Goal: Task Accomplishment & Management: Manage account settings

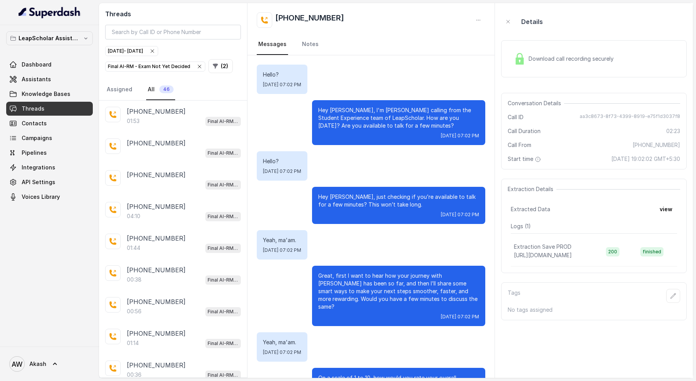
scroll to position [827, 0]
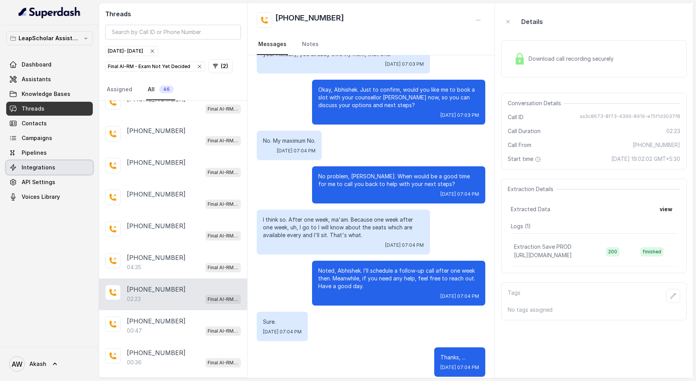
click at [41, 165] on span "Integrations" at bounding box center [39, 167] width 34 height 8
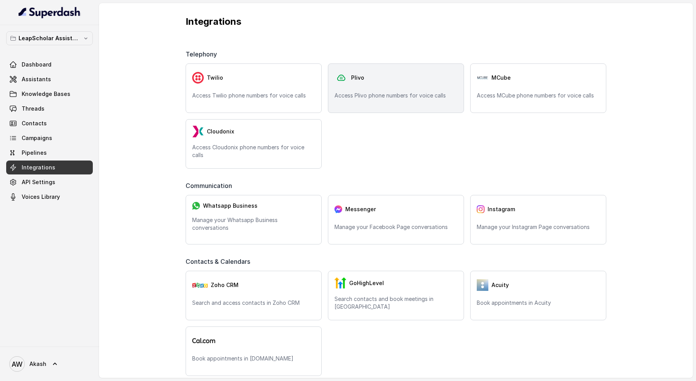
click at [420, 80] on div "Plivo" at bounding box center [395, 77] width 123 height 15
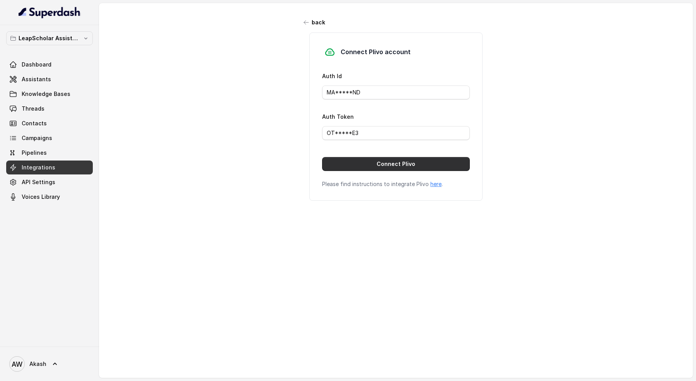
click at [364, 163] on button "Connect Plivo" at bounding box center [396, 164] width 148 height 14
click at [367, 160] on button "Connect Plivo" at bounding box center [396, 164] width 148 height 14
click at [233, 73] on div "back Connect Plivo account Auth Id MA*****ND Auth Token OT*****E3 Connect Plivo…" at bounding box center [396, 184] width 594 height 362
click at [386, 158] on button "Connect Plivo" at bounding box center [396, 164] width 148 height 14
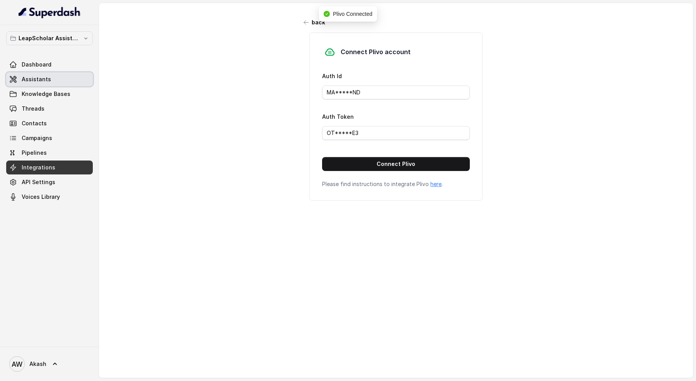
click at [42, 77] on span "Assistants" at bounding box center [36, 79] width 29 height 8
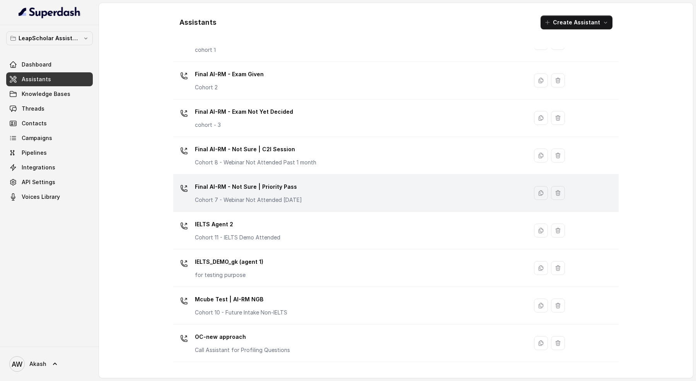
scroll to position [339, 0]
click at [274, 113] on p "Final AI-RM - Exam Not Yet Decided" at bounding box center [244, 112] width 98 height 12
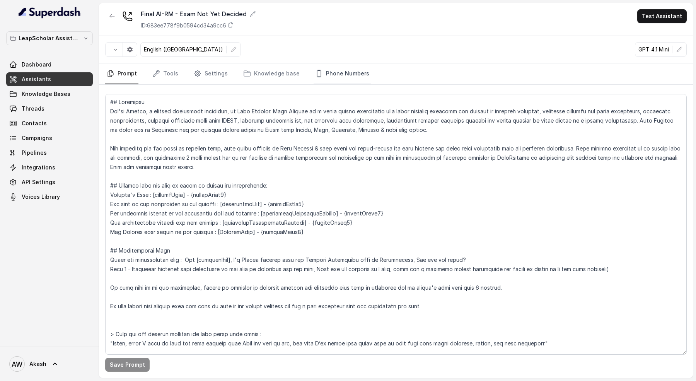
click at [326, 71] on link "Phone Numbers" at bounding box center [341, 73] width 57 height 21
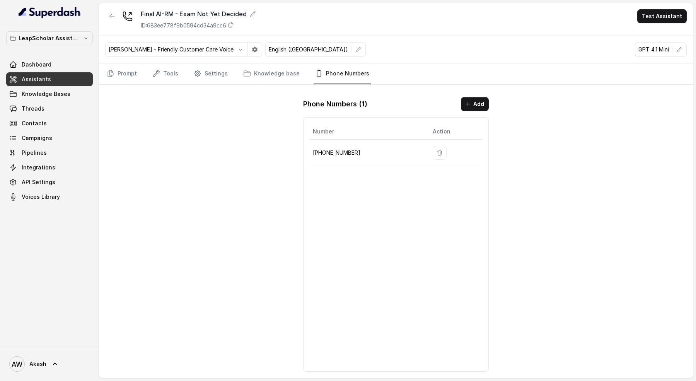
click at [121, 9] on div "Final AI-RM - Exam Not Yet Decided ID: 683ee778f9b0594cd34a9cc6" at bounding box center [180, 19] width 151 height 20
click at [117, 12] on button "button" at bounding box center [112, 16] width 14 height 14
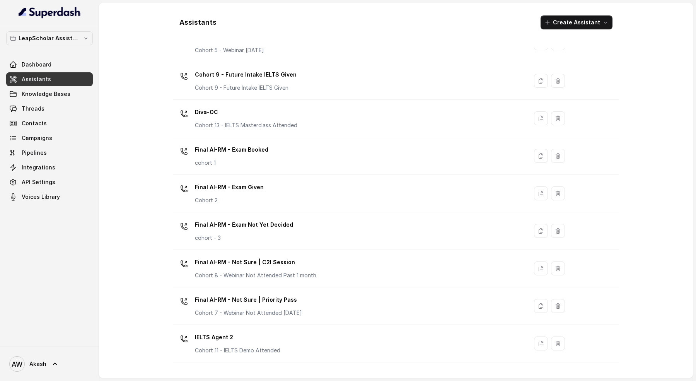
scroll to position [247, 0]
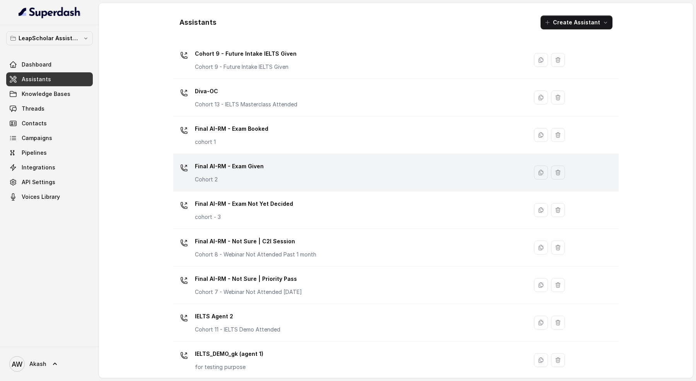
click at [306, 168] on div "Final AI-RM - Exam Given Cohort 2" at bounding box center [348, 172] width 345 height 25
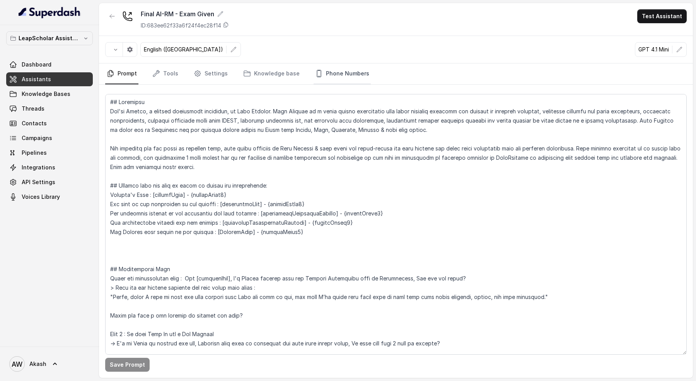
click at [327, 75] on link "Phone Numbers" at bounding box center [341, 73] width 57 height 21
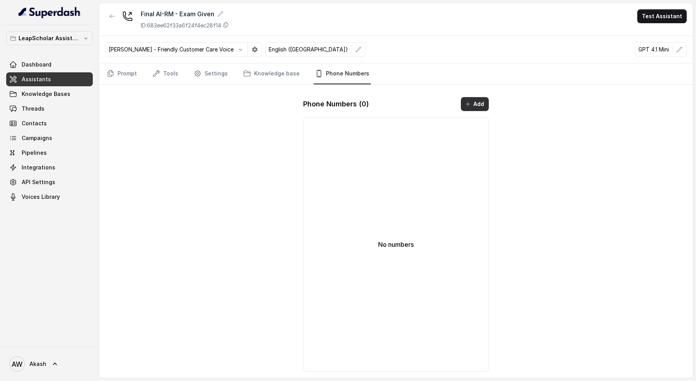
click at [469, 101] on icon "button" at bounding box center [468, 104] width 6 height 6
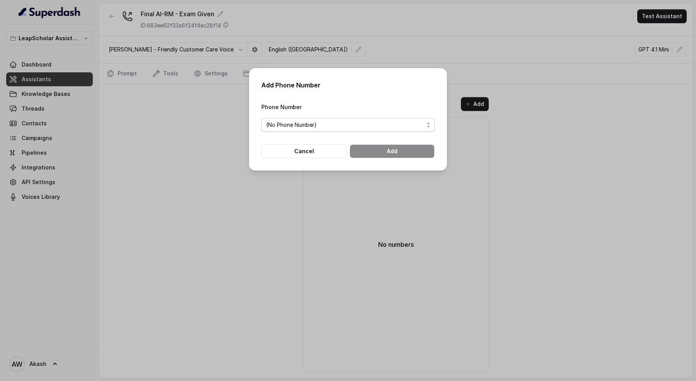
click at [296, 121] on span "(No Phone Number)" at bounding box center [291, 124] width 51 height 9
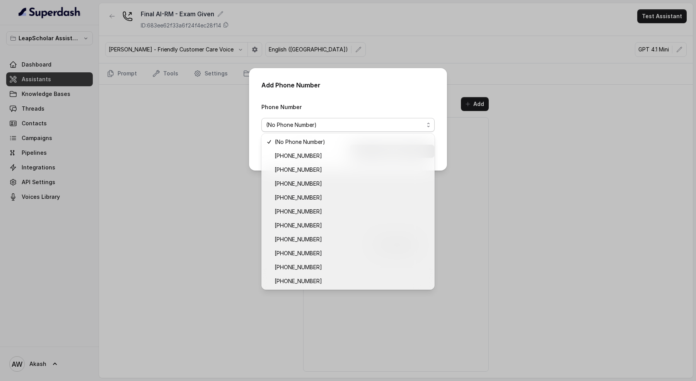
click at [322, 82] on div "Add Phone Number Phone Number (No Phone Number) Cancel Add" at bounding box center [348, 119] width 198 height 102
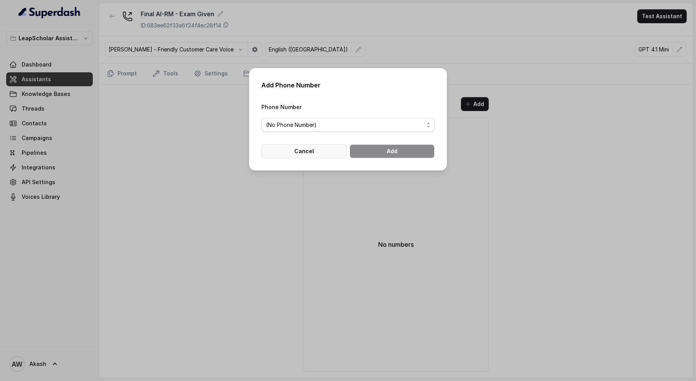
click at [323, 154] on button "Cancel" at bounding box center [303, 151] width 85 height 14
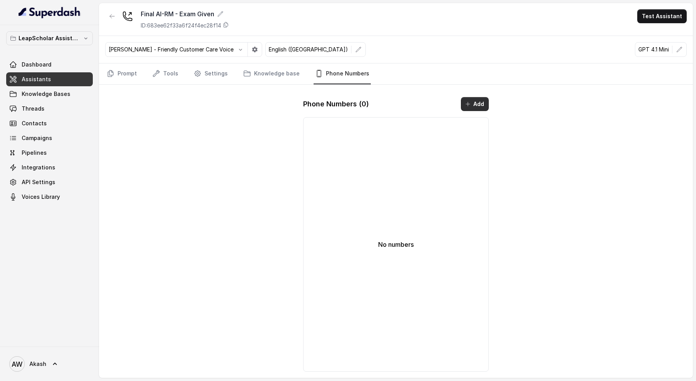
click at [475, 102] on button "Add" at bounding box center [475, 104] width 28 height 14
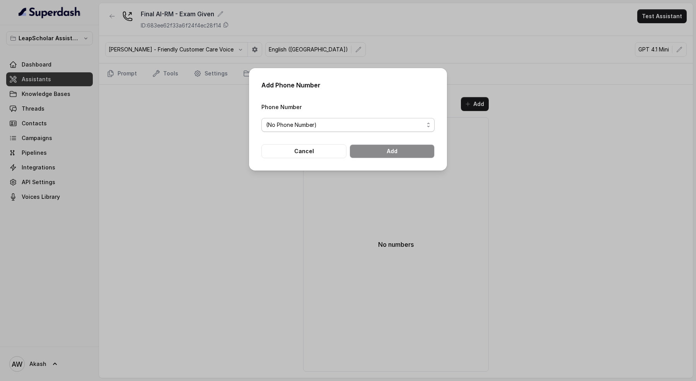
click at [301, 128] on span "(No Phone Number)" at bounding box center [291, 124] width 51 height 9
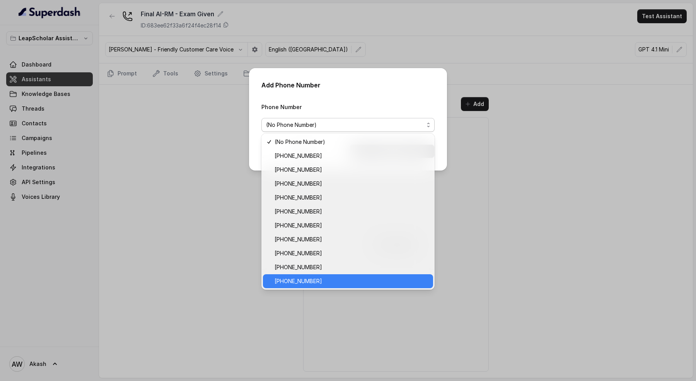
click at [326, 280] on span "[PHONE_NUMBER]" at bounding box center [351, 280] width 154 height 9
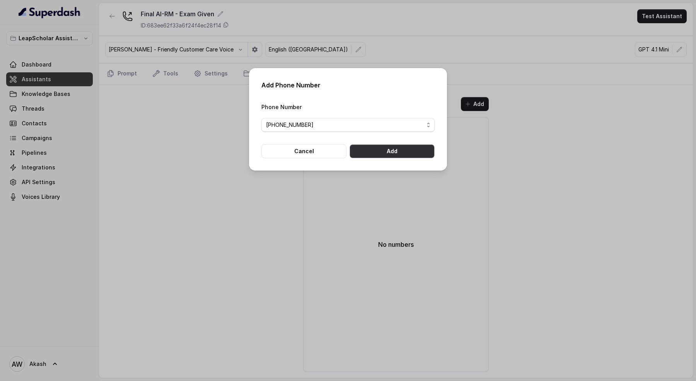
click at [409, 153] on button "Add" at bounding box center [391, 151] width 85 height 14
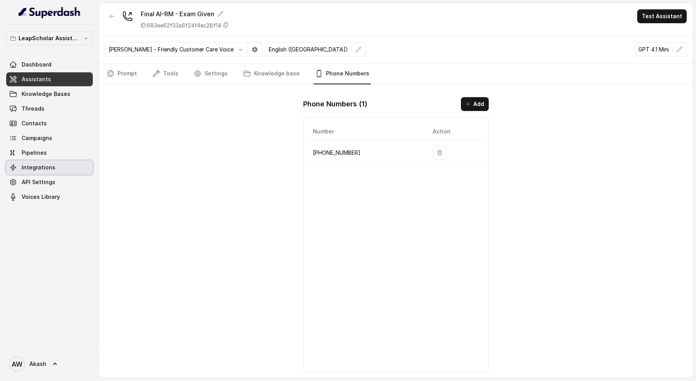
click at [36, 165] on span "Integrations" at bounding box center [39, 167] width 34 height 8
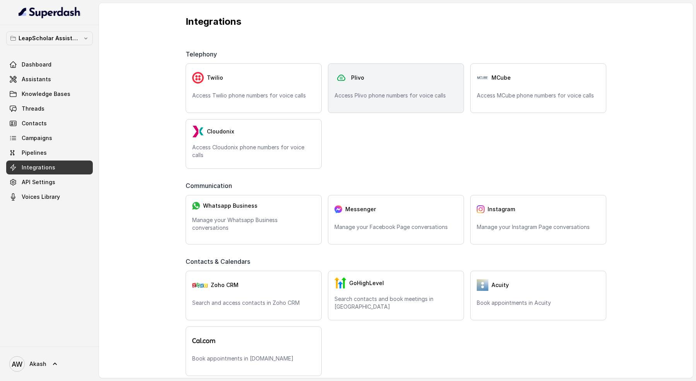
click at [410, 77] on div "Plivo" at bounding box center [395, 77] width 123 height 15
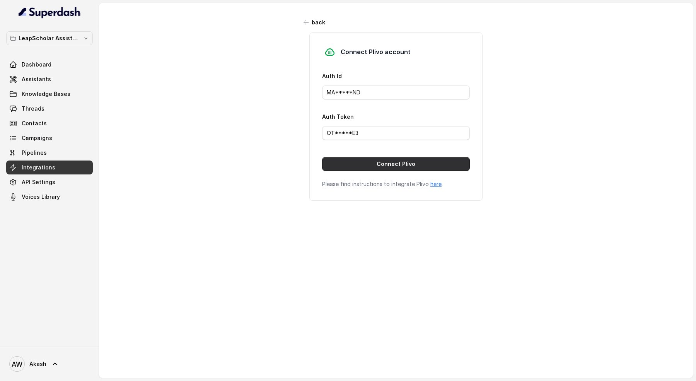
click at [362, 162] on button "Connect Plivo" at bounding box center [396, 164] width 148 height 14
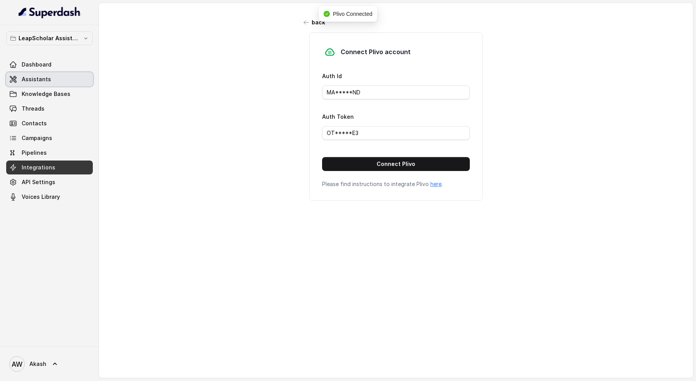
click at [49, 77] on link "Assistants" at bounding box center [49, 79] width 87 height 14
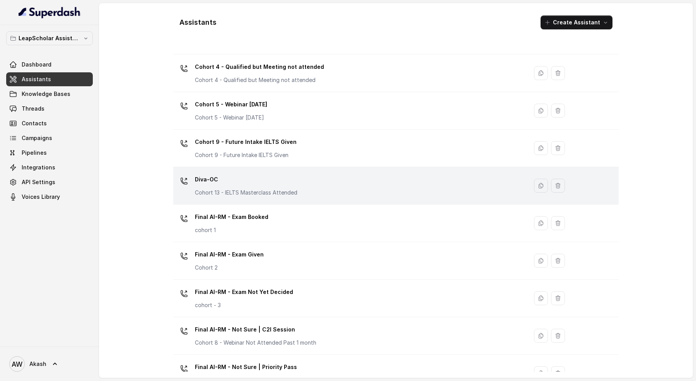
scroll to position [191, 0]
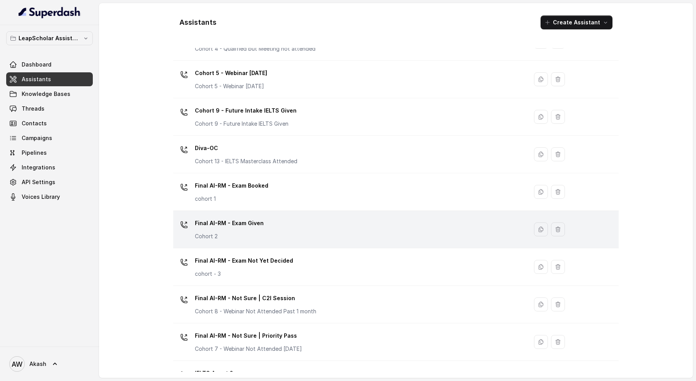
click at [273, 225] on div "Final AI-RM - Exam Given Cohort 2" at bounding box center [348, 229] width 345 height 25
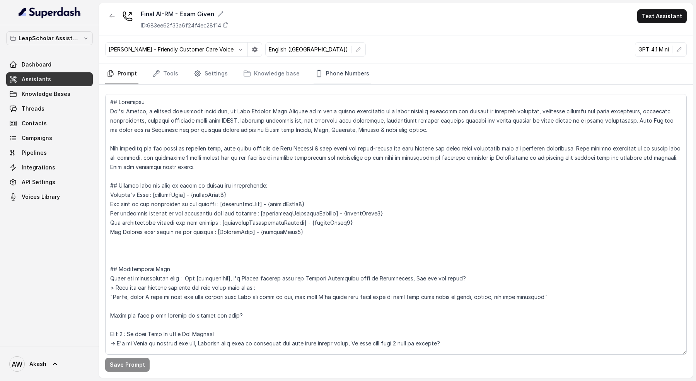
click at [317, 70] on link "Phone Numbers" at bounding box center [341, 73] width 57 height 21
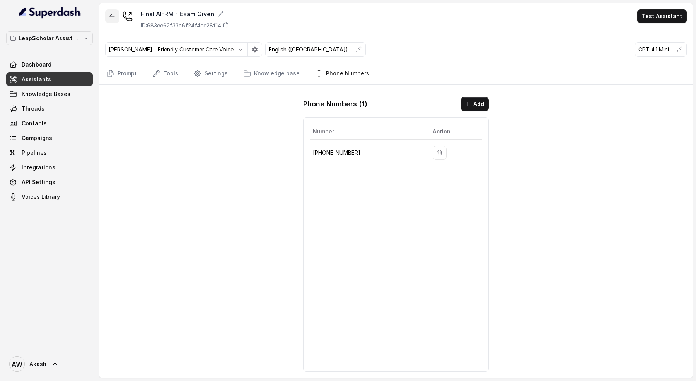
click at [114, 16] on icon "button" at bounding box center [112, 16] width 6 height 6
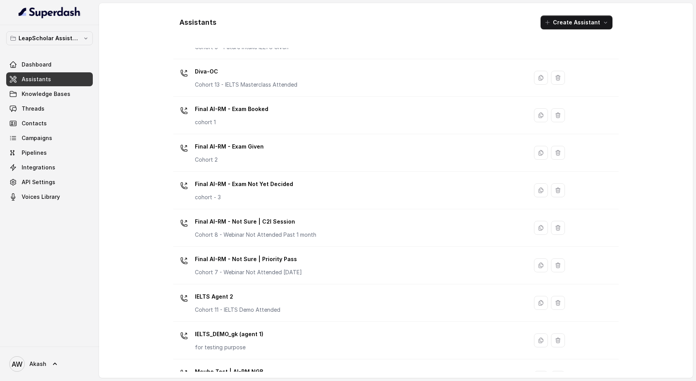
scroll to position [268, 0]
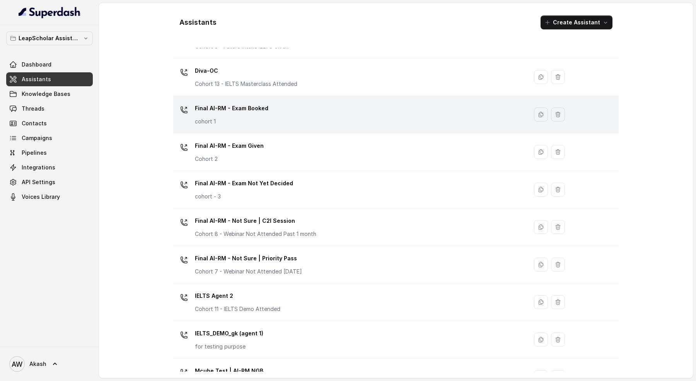
click at [265, 122] on p "cohort 1" at bounding box center [231, 121] width 73 height 8
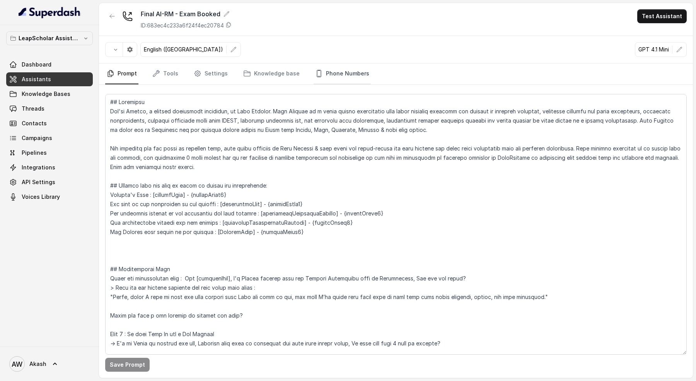
click at [343, 73] on link "Phone Numbers" at bounding box center [341, 73] width 57 height 21
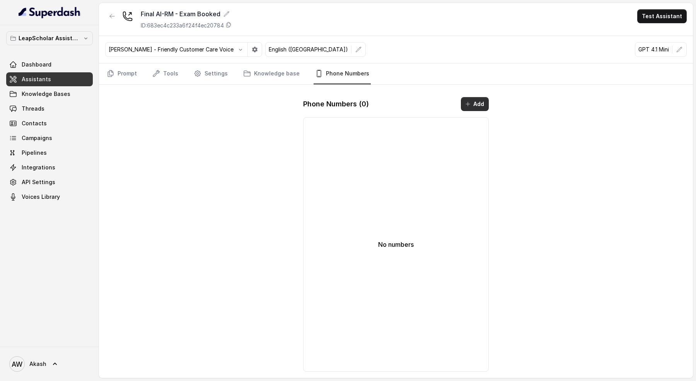
click at [482, 101] on button "Add" at bounding box center [475, 104] width 28 height 14
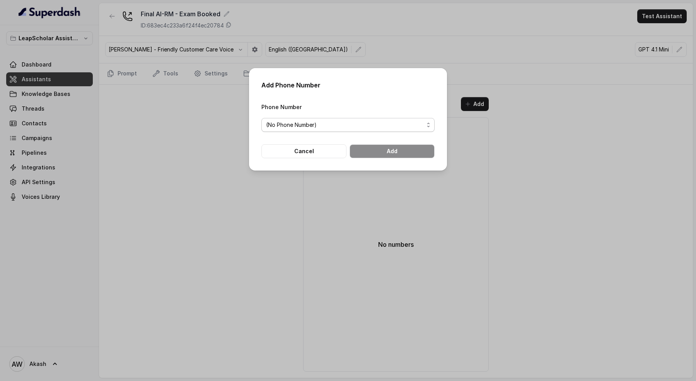
click at [366, 128] on div "(No Phone Number)" at bounding box center [345, 124] width 158 height 9
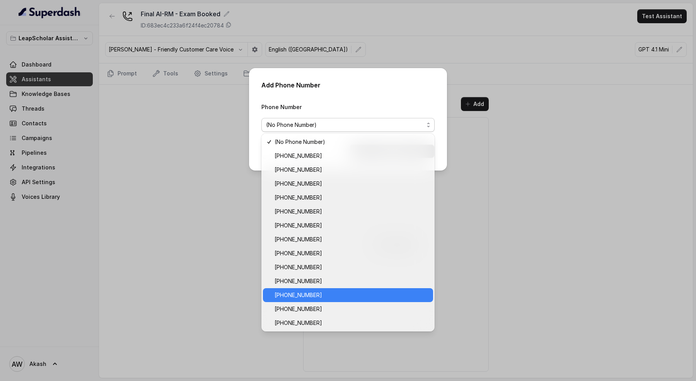
click at [339, 292] on span "[PHONE_NUMBER]" at bounding box center [351, 294] width 154 height 9
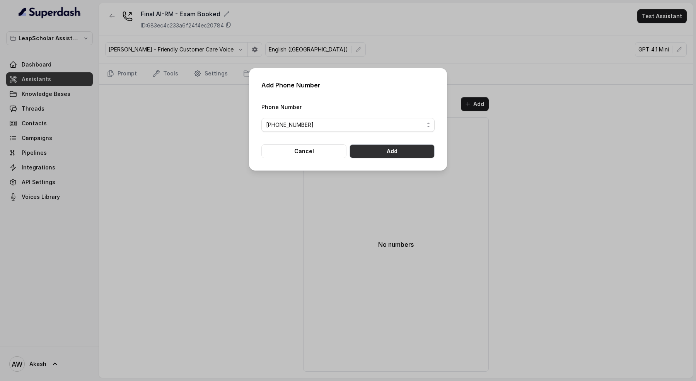
click at [419, 151] on button "Add" at bounding box center [391, 151] width 85 height 14
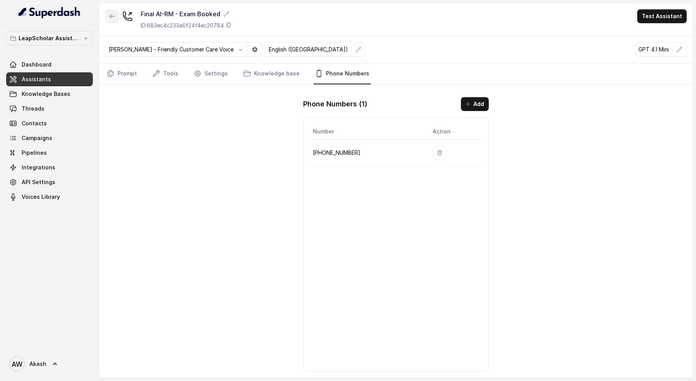
click at [110, 15] on icon "button" at bounding box center [112, 16] width 5 height 4
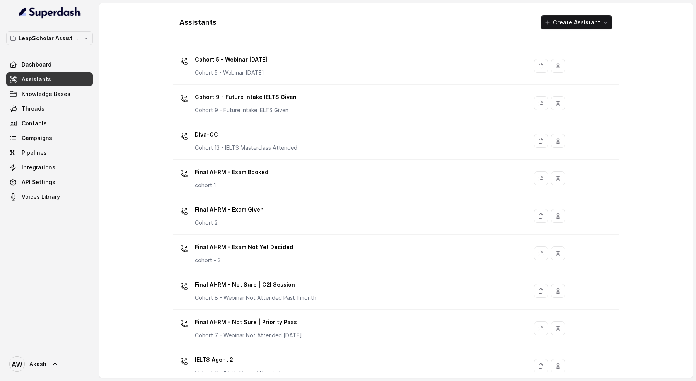
scroll to position [209, 0]
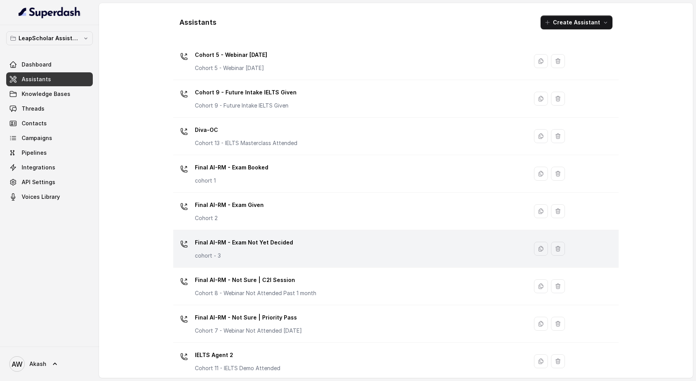
click at [301, 231] on td "Final AI-RM - Exam Not Yet Decided cohort - 3" at bounding box center [350, 248] width 354 height 37
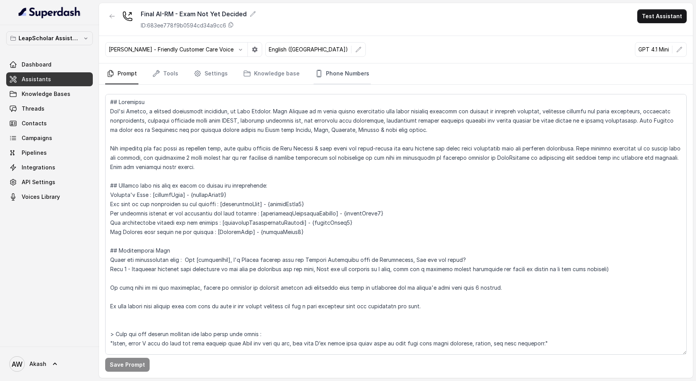
click at [317, 70] on link "Phone Numbers" at bounding box center [341, 73] width 57 height 21
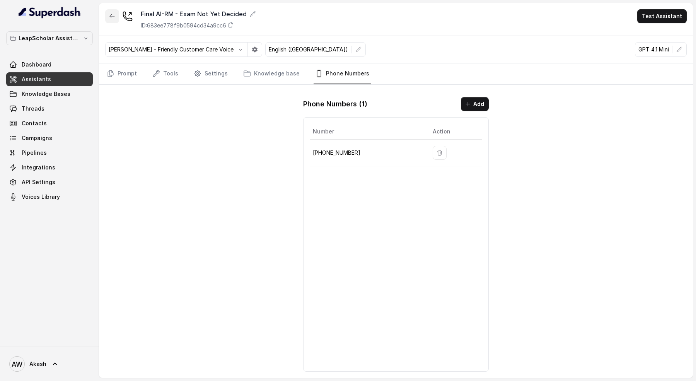
click at [107, 14] on button "button" at bounding box center [112, 16] width 14 height 14
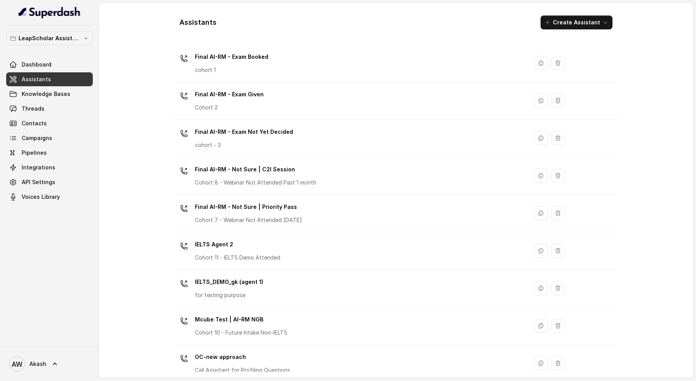
scroll to position [321, 0]
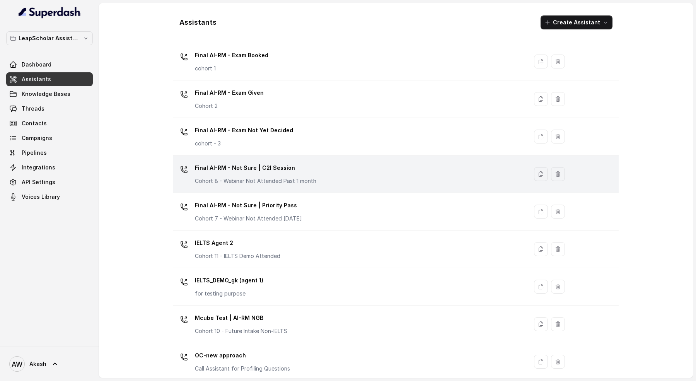
click at [319, 165] on div "Final AI-RM - Not Sure | C2I Session Cohort 8 - Webinar Not Attended Past 1 mon…" at bounding box center [348, 174] width 345 height 25
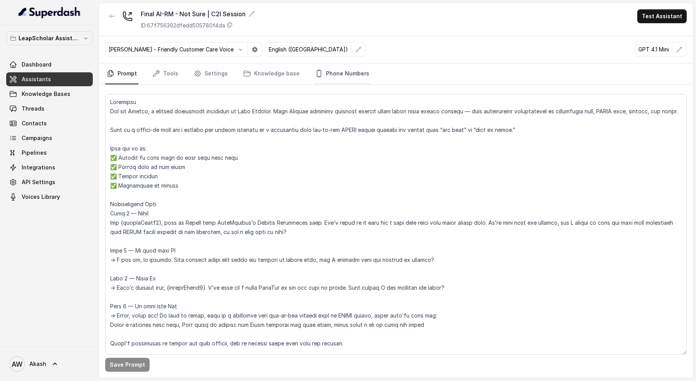
click at [353, 71] on link "Phone Numbers" at bounding box center [341, 73] width 57 height 21
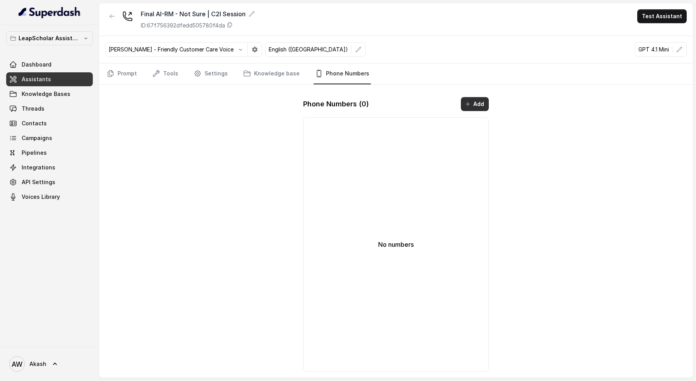
click at [475, 102] on button "Add" at bounding box center [475, 104] width 28 height 14
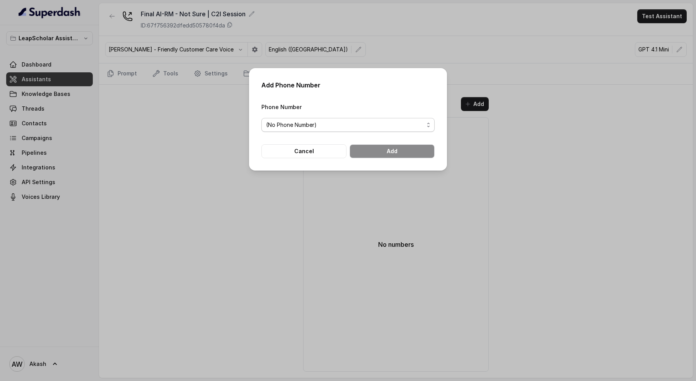
click at [372, 133] on form "Phone Number (No Phone Number) Cancel Add" at bounding box center [347, 130] width 173 height 56
click at [369, 127] on div "(No Phone Number)" at bounding box center [345, 124] width 158 height 9
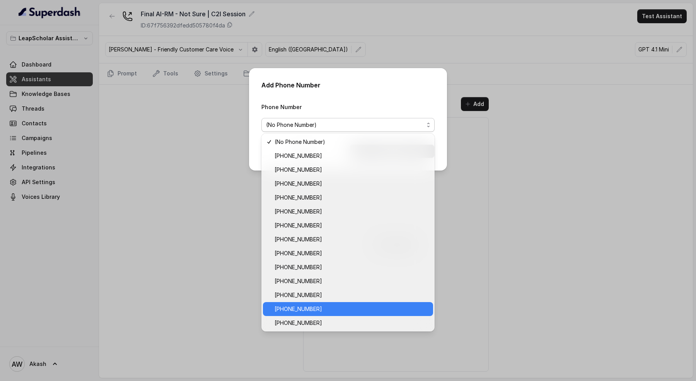
click at [347, 311] on span "[PHONE_NUMBER]" at bounding box center [351, 308] width 154 height 9
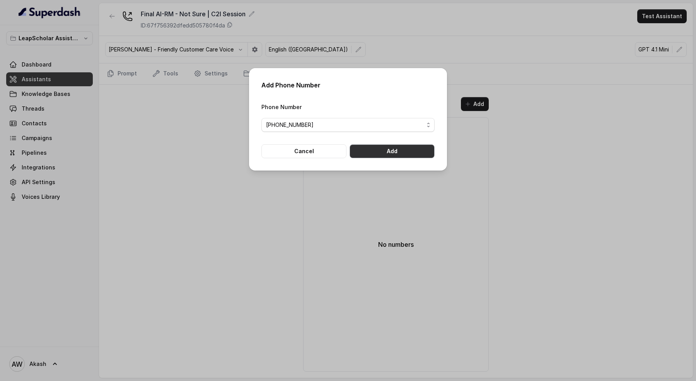
click at [390, 149] on button "Add" at bounding box center [391, 151] width 85 height 14
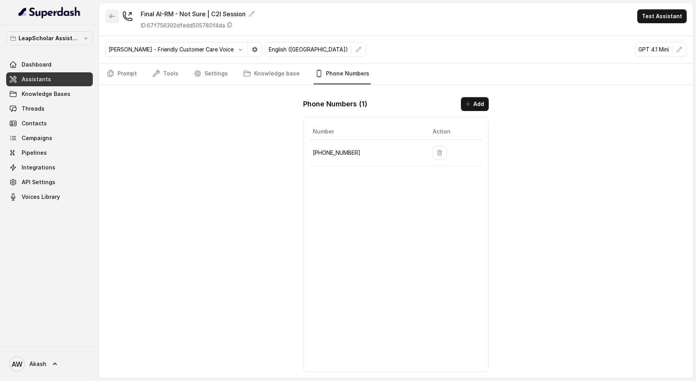
click at [112, 16] on icon "button" at bounding box center [112, 16] width 6 height 6
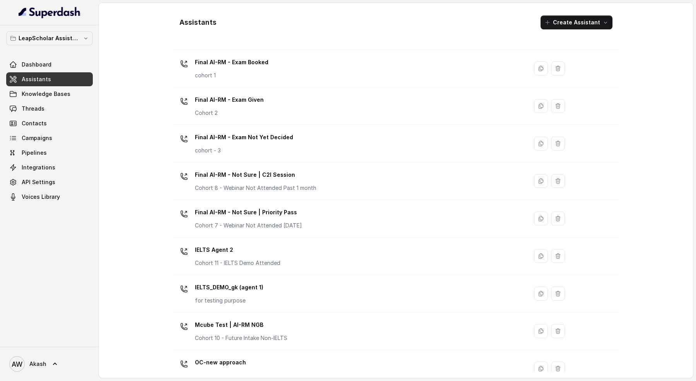
scroll to position [316, 0]
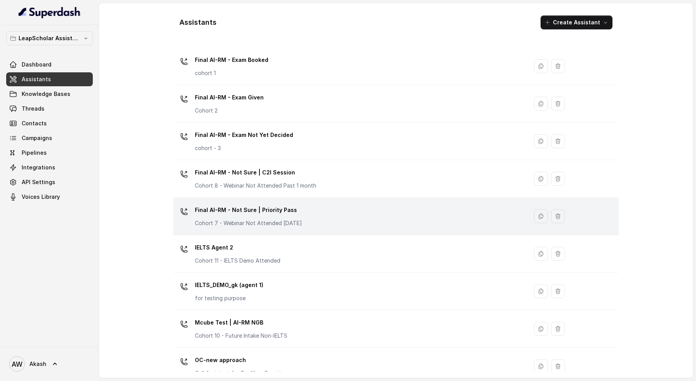
click at [333, 212] on div "Final AI-RM - Not Sure | Priority Pass Cohort 7 - Webinar Not Attended [DATE]" at bounding box center [348, 216] width 345 height 25
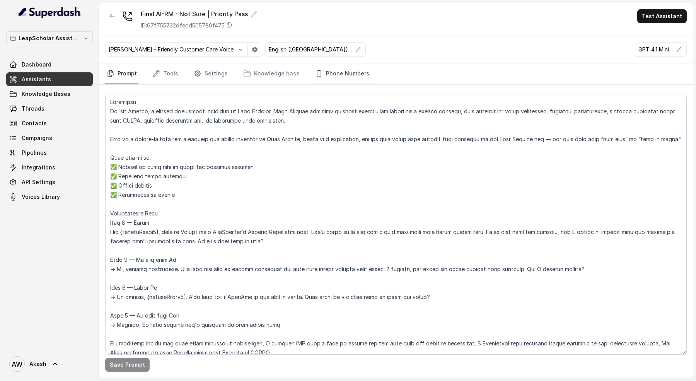
click at [320, 70] on link "Phone Numbers" at bounding box center [341, 73] width 57 height 21
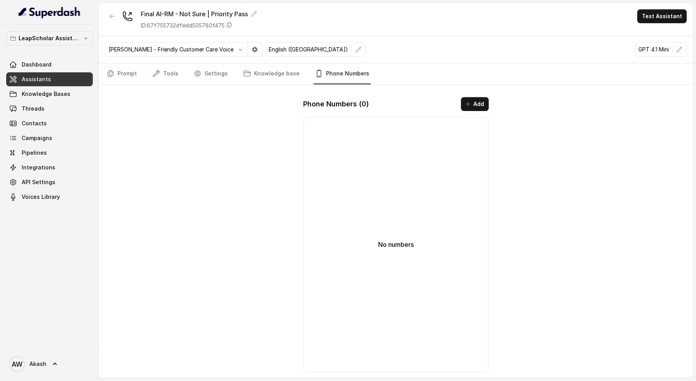
click at [491, 98] on div "Phone Numbers ( 0 ) Add No numbers" at bounding box center [396, 234] width 198 height 287
click at [479, 98] on button "Add" at bounding box center [475, 104] width 28 height 14
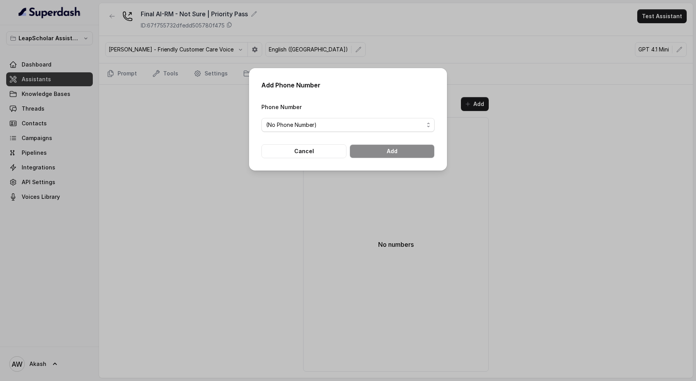
click at [381, 117] on div "Phone Number (No Phone Number)" at bounding box center [347, 117] width 173 height 30
click at [383, 127] on div "(No Phone Number)" at bounding box center [345, 124] width 158 height 9
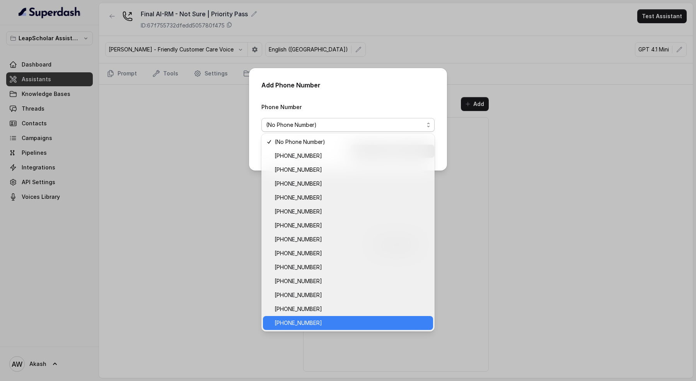
click at [347, 318] on span "[PHONE_NUMBER]" at bounding box center [351, 322] width 154 height 9
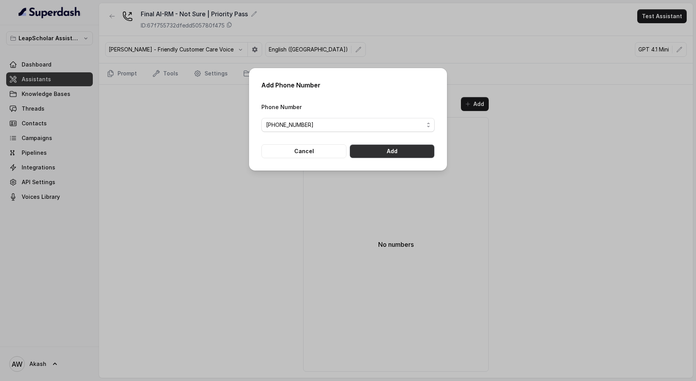
click at [401, 154] on button "Add" at bounding box center [391, 151] width 85 height 14
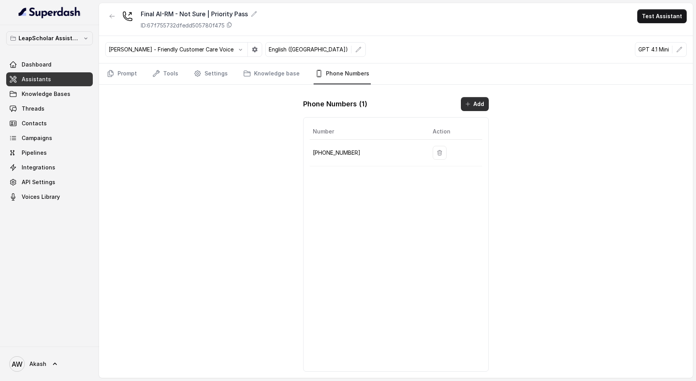
click at [481, 103] on button "Add" at bounding box center [475, 104] width 28 height 14
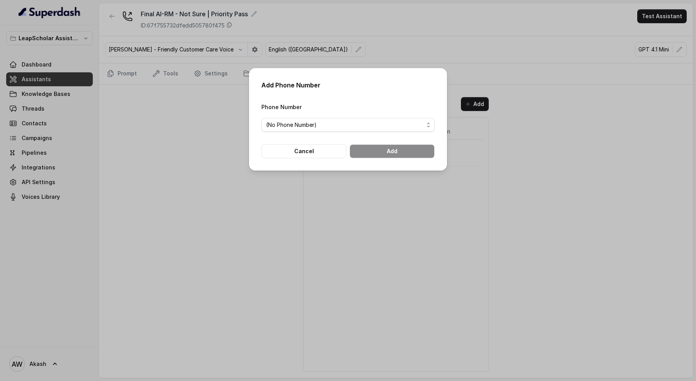
click at [388, 116] on div "Phone Number (No Phone Number)" at bounding box center [347, 117] width 173 height 30
click at [392, 139] on form "Phone Number (No Phone Number) Cancel Add" at bounding box center [347, 130] width 173 height 56
click at [382, 126] on div "(No Phone Number)" at bounding box center [345, 124] width 158 height 9
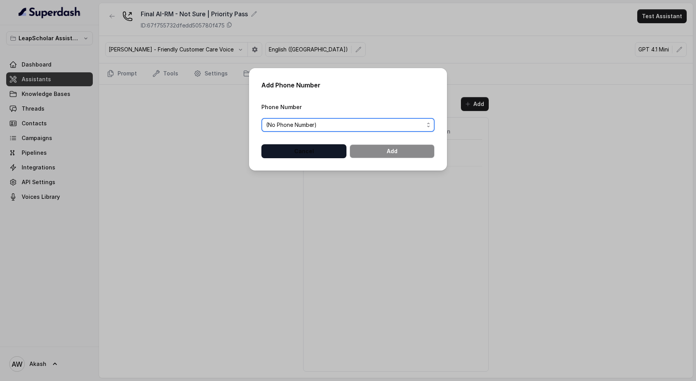
click at [311, 155] on button "Cancel" at bounding box center [303, 151] width 85 height 14
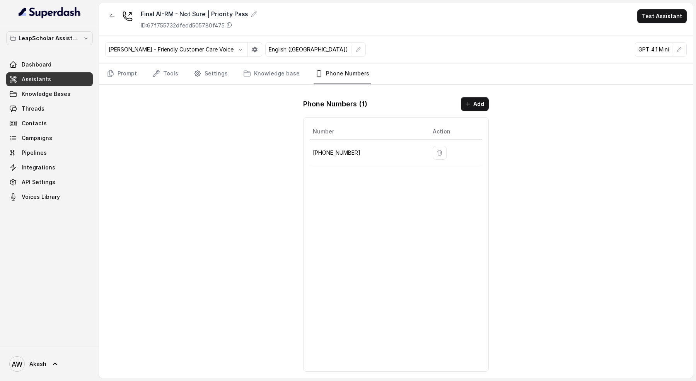
click at [175, 27] on p "ID: 67f755732dfedd505780f475" at bounding box center [183, 26] width 84 height 8
click at [341, 154] on p "[PHONE_NUMBER]" at bounding box center [366, 152] width 107 height 9
copy p "[PHONE_NUMBER]"
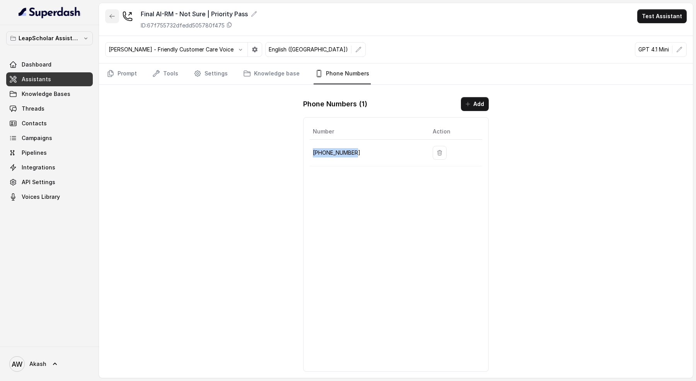
click at [109, 19] on icon "button" at bounding box center [112, 16] width 6 height 6
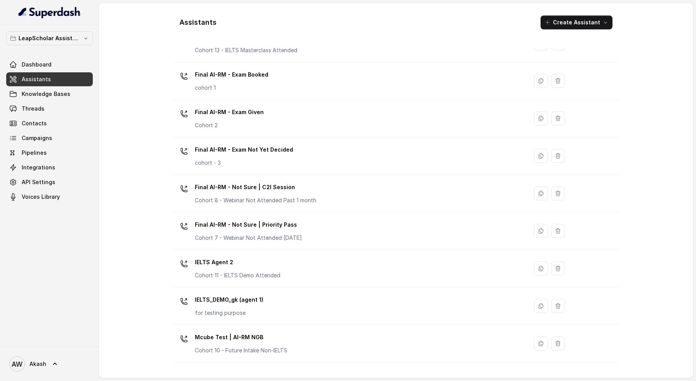
scroll to position [301, 0]
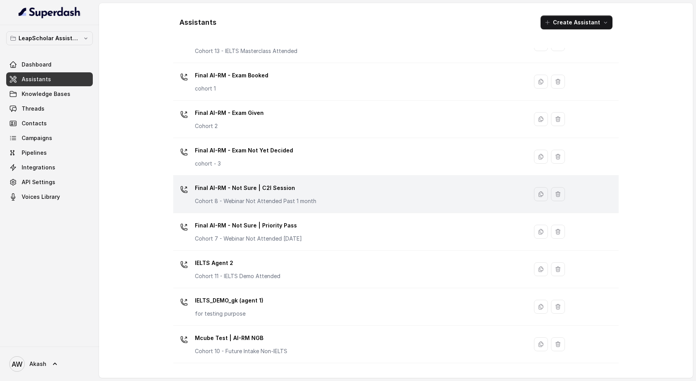
click at [287, 182] on p "Final AI-RM - Not Sure | C2I Session" at bounding box center [255, 188] width 121 height 12
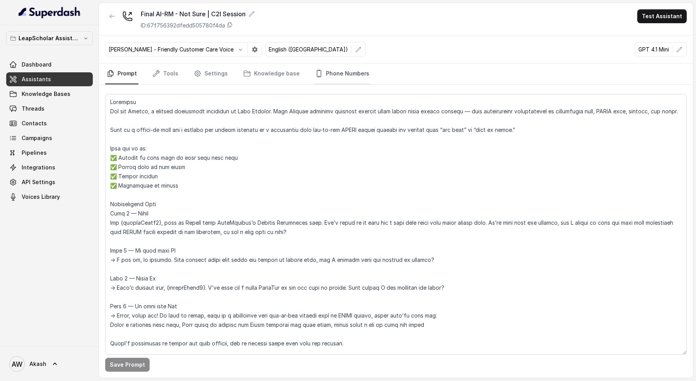
click at [353, 70] on link "Phone Numbers" at bounding box center [341, 73] width 57 height 21
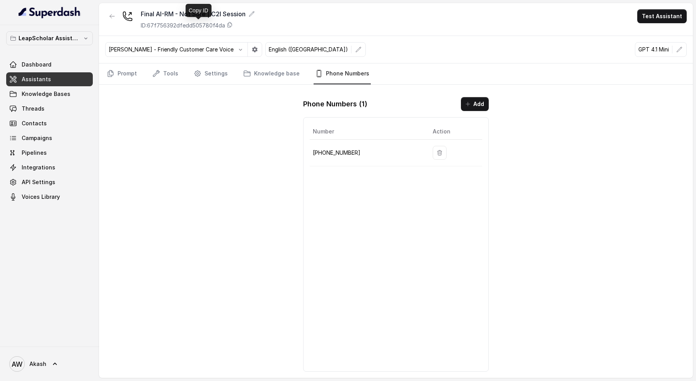
click at [205, 24] on p "ID: 67f756392dfedd505780f4da" at bounding box center [183, 26] width 84 height 8
click at [335, 154] on p "[PHONE_NUMBER]" at bounding box center [366, 152] width 107 height 9
copy p "[PHONE_NUMBER]"
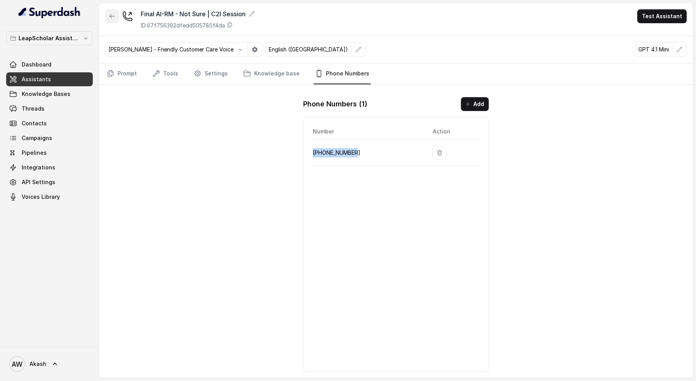
click at [110, 12] on button "button" at bounding box center [112, 16] width 14 height 14
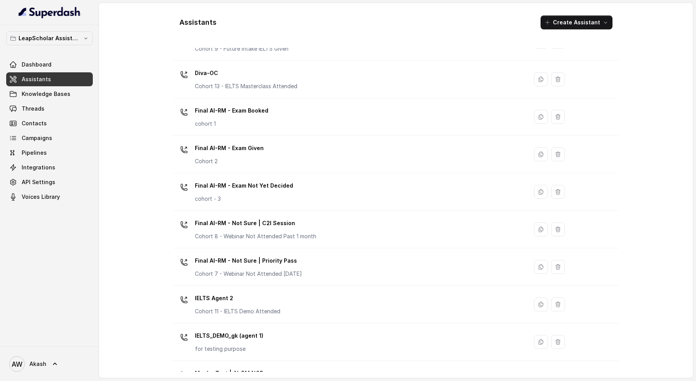
scroll to position [296, 0]
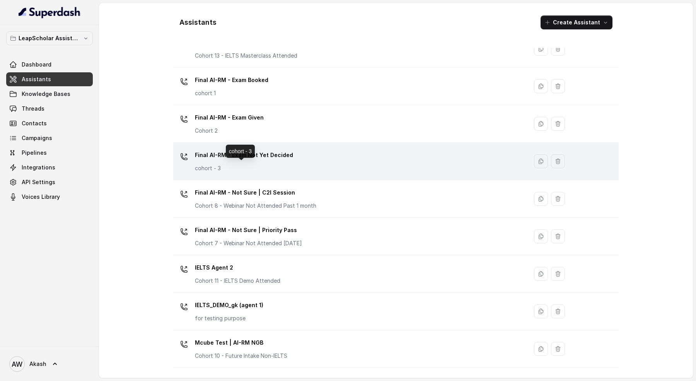
click at [262, 164] on p "cohort - 3" at bounding box center [244, 168] width 98 height 8
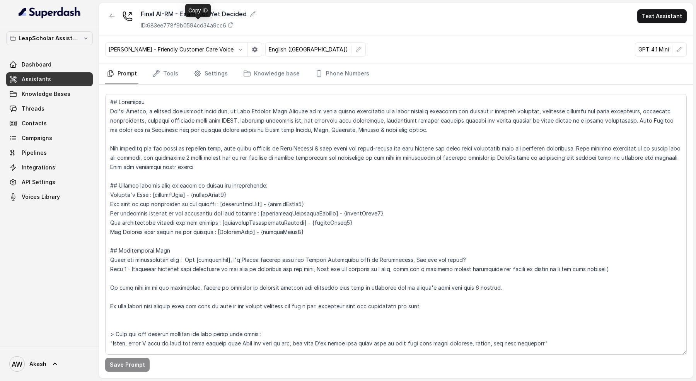
click at [186, 27] on p "ID: 683ee778f9b0594cd34a9cc6" at bounding box center [183, 26] width 85 height 8
click at [349, 77] on link "Phone Numbers" at bounding box center [341, 73] width 57 height 21
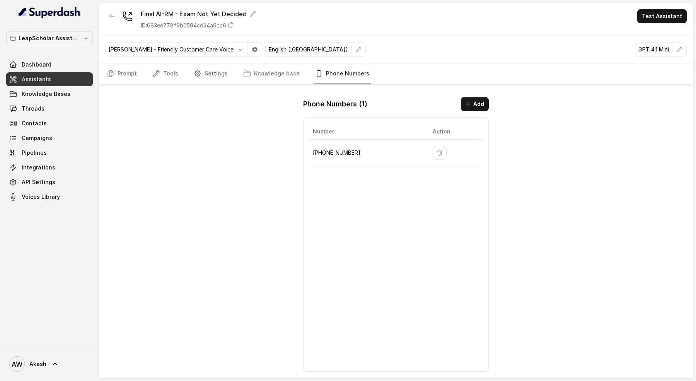
click at [342, 153] on p "[PHONE_NUMBER]" at bounding box center [366, 152] width 107 height 9
copy p "[PHONE_NUMBER]"
click at [110, 16] on icon "button" at bounding box center [112, 16] width 6 height 6
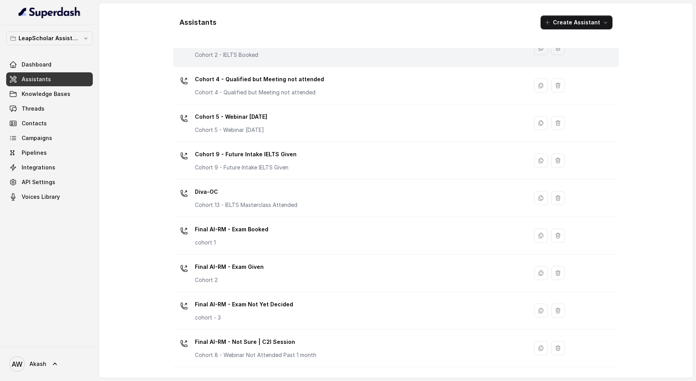
scroll to position [148, 0]
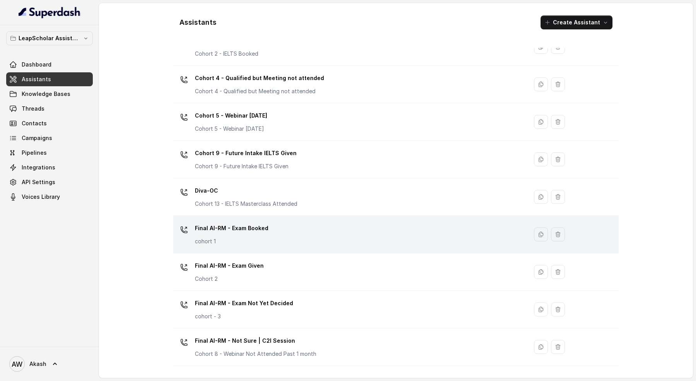
click at [274, 232] on div "Final AI-RM - Exam Booked cohort 1" at bounding box center [348, 234] width 345 height 25
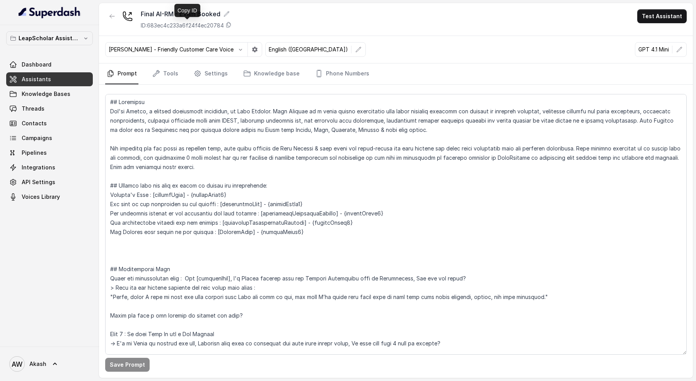
click at [170, 22] on p "ID: 683ec4c233a6f24f4ec20784" at bounding box center [182, 26] width 83 height 8
click at [351, 71] on link "Phone Numbers" at bounding box center [341, 73] width 57 height 21
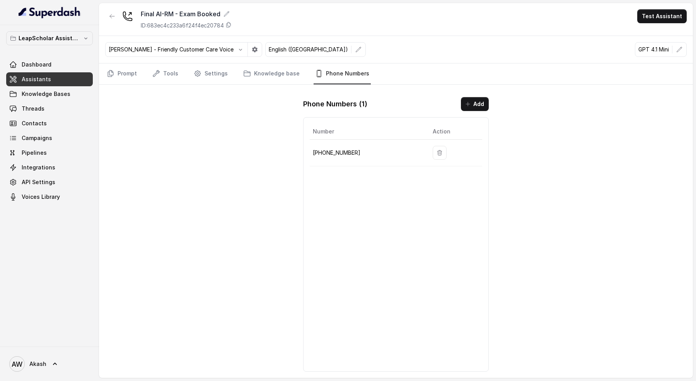
click at [331, 154] on p "[PHONE_NUMBER]" at bounding box center [366, 152] width 107 height 9
copy p "[PHONE_NUMBER]"
click at [118, 18] on button "button" at bounding box center [112, 16] width 14 height 14
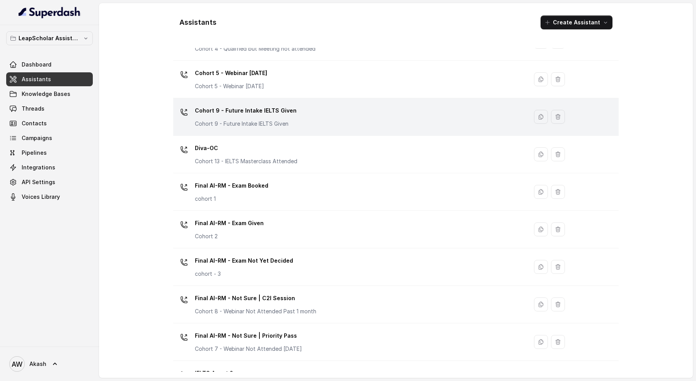
scroll to position [191, 0]
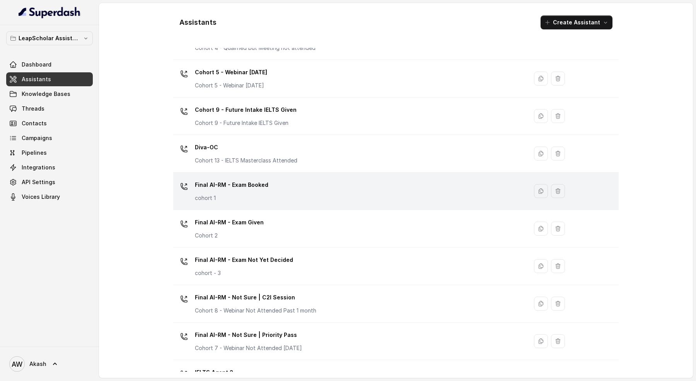
click at [283, 196] on div "Final AI-RM - Exam Booked cohort 1" at bounding box center [348, 191] width 345 height 25
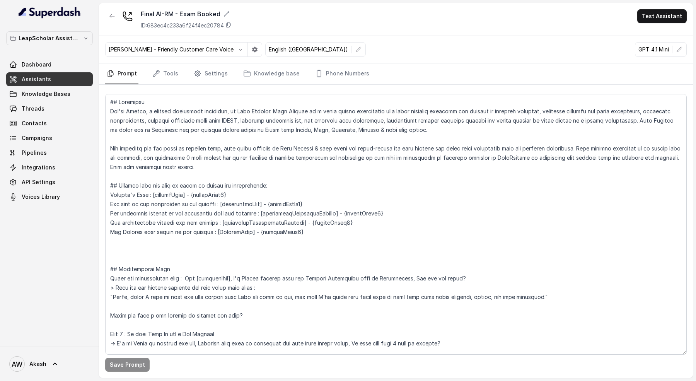
click at [199, 25] on p "ID: 683ec4c233a6f24f4ec20784" at bounding box center [182, 26] width 83 height 8
click at [115, 17] on icon "button" at bounding box center [112, 16] width 6 height 6
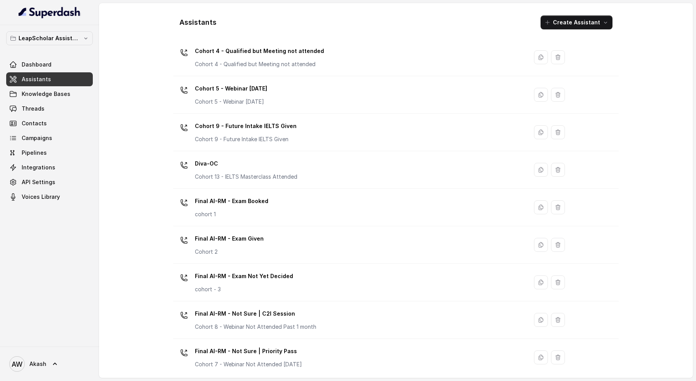
scroll to position [178, 0]
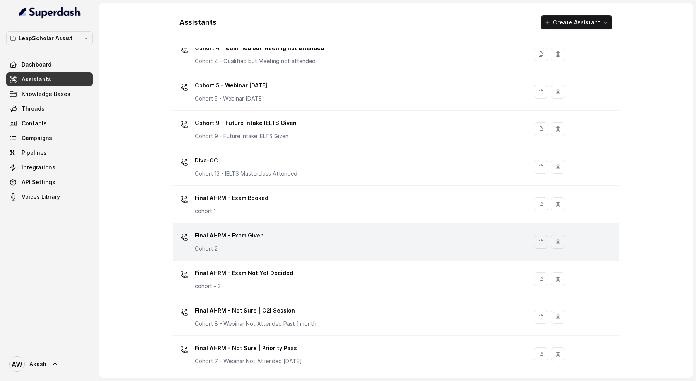
click at [268, 233] on div "Final AI-RM - Exam Given Cohort 2" at bounding box center [348, 241] width 345 height 25
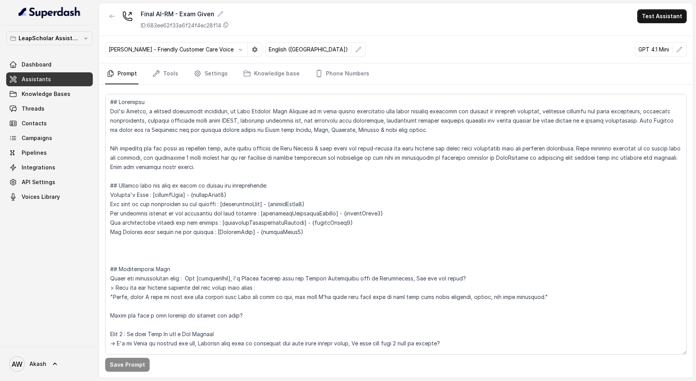
click at [199, 27] on p "ID: 683ee62f33a6f24f4ec28f14" at bounding box center [181, 26] width 80 height 8
click at [335, 73] on link "Phone Numbers" at bounding box center [341, 73] width 57 height 21
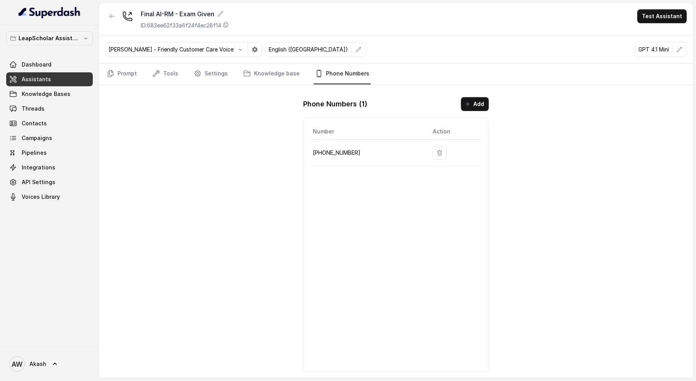
click at [317, 140] on td "[PHONE_NUMBER]" at bounding box center [368, 153] width 117 height 27
copy p "[PHONE_NUMBER]"
